Goal: Transaction & Acquisition: Obtain resource

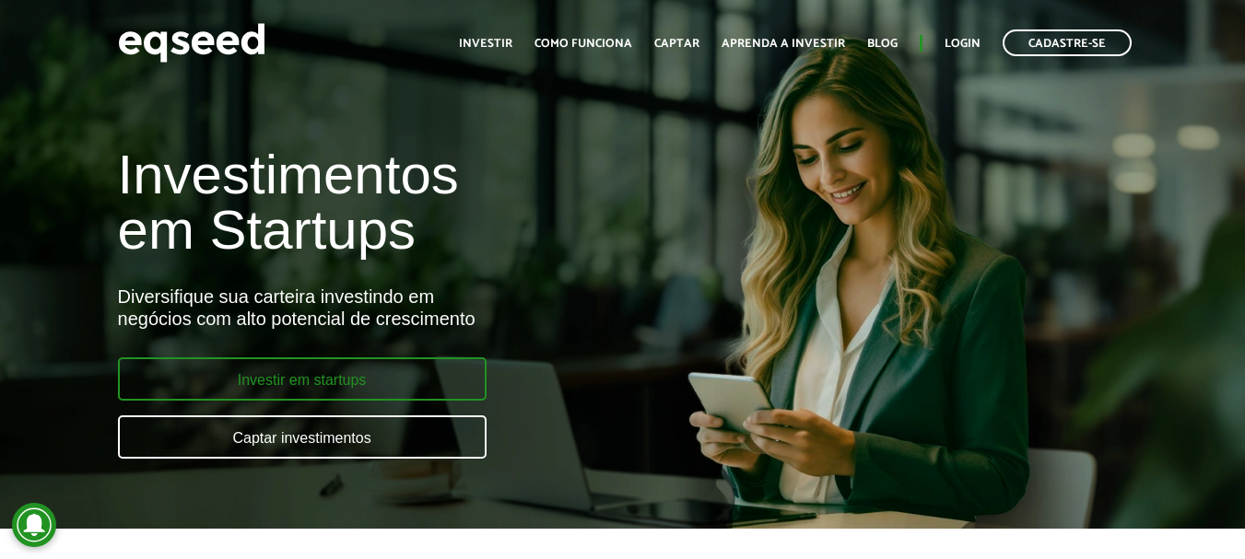
click at [302, 384] on link "Investir em startups" at bounding box center [302, 379] width 369 height 43
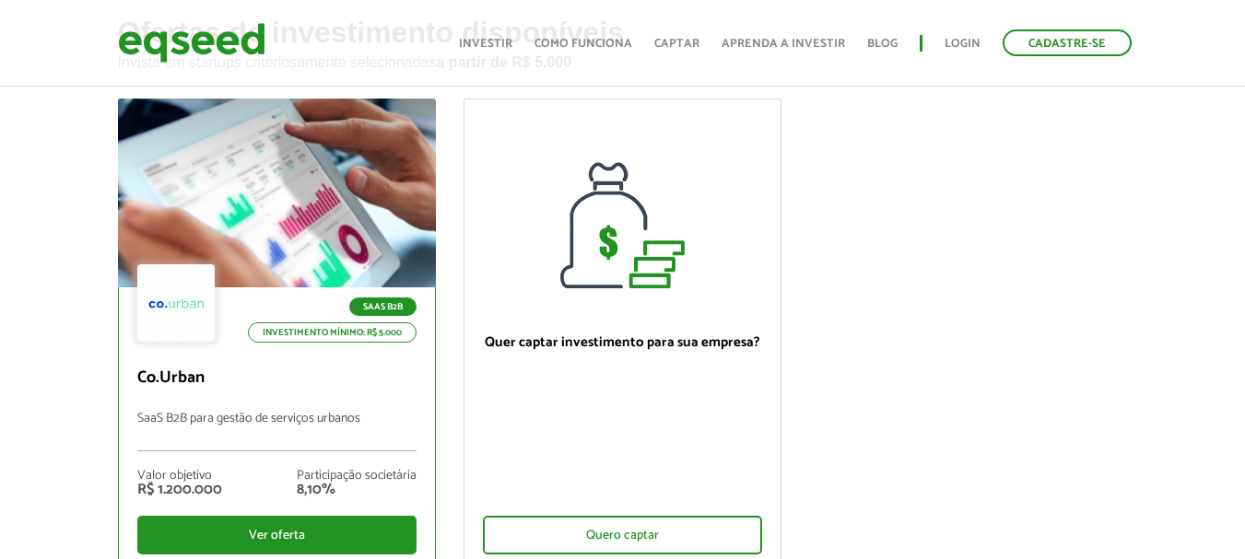
scroll to position [184, 0]
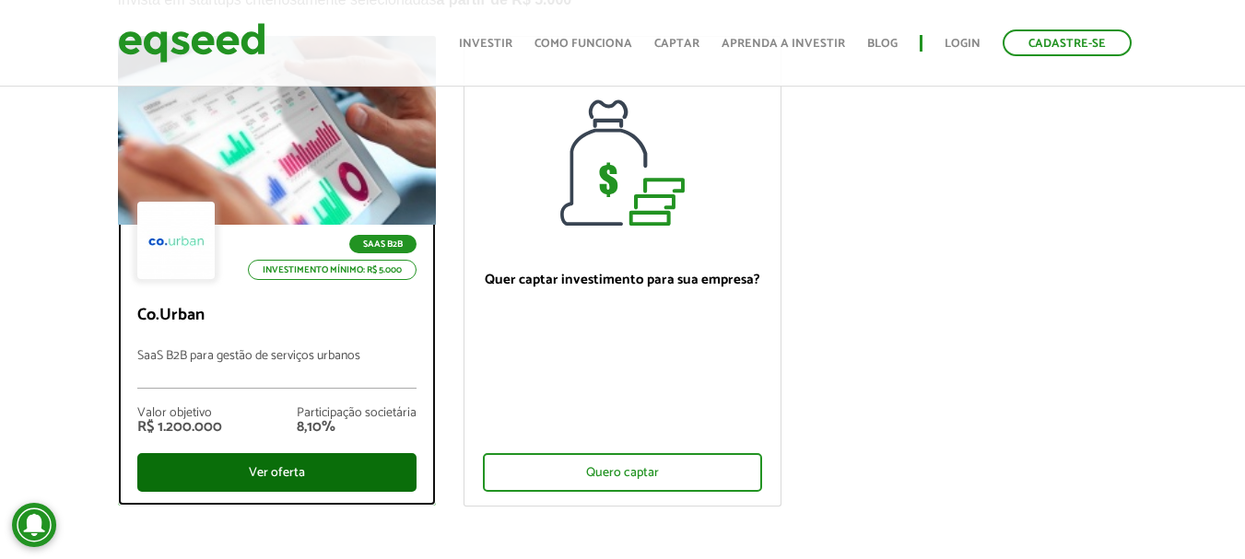
click at [285, 471] on div "Ver oferta" at bounding box center [276, 472] width 279 height 39
